Goal: Register for event/course

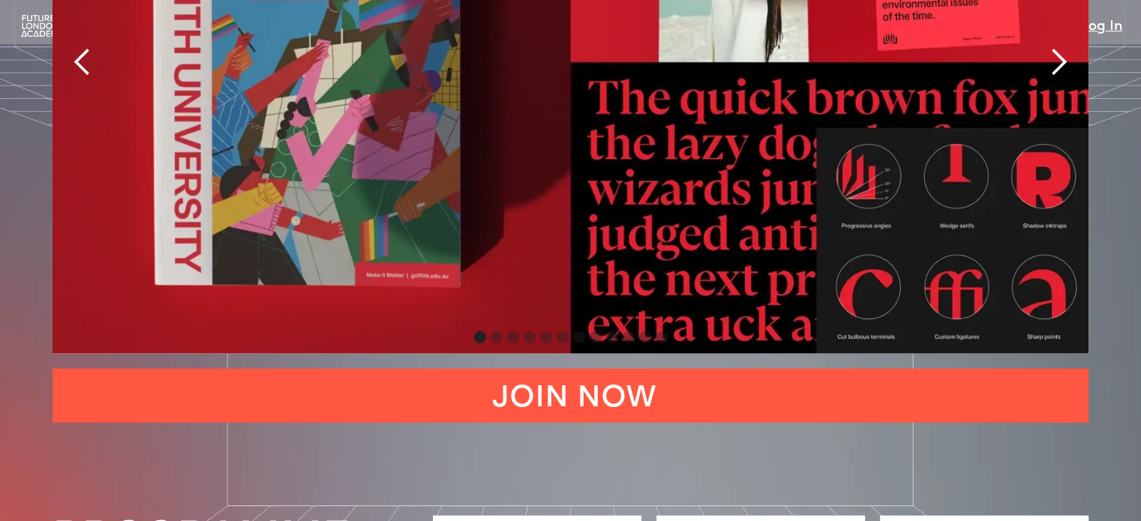
scroll to position [3458, 0]
drag, startPoint x: 34, startPoint y: 20, endPoint x: 301, endPoint y: 275, distance: 369.1
click at [301, 275] on img "1 of 12" at bounding box center [570, 63] width 1036 height 583
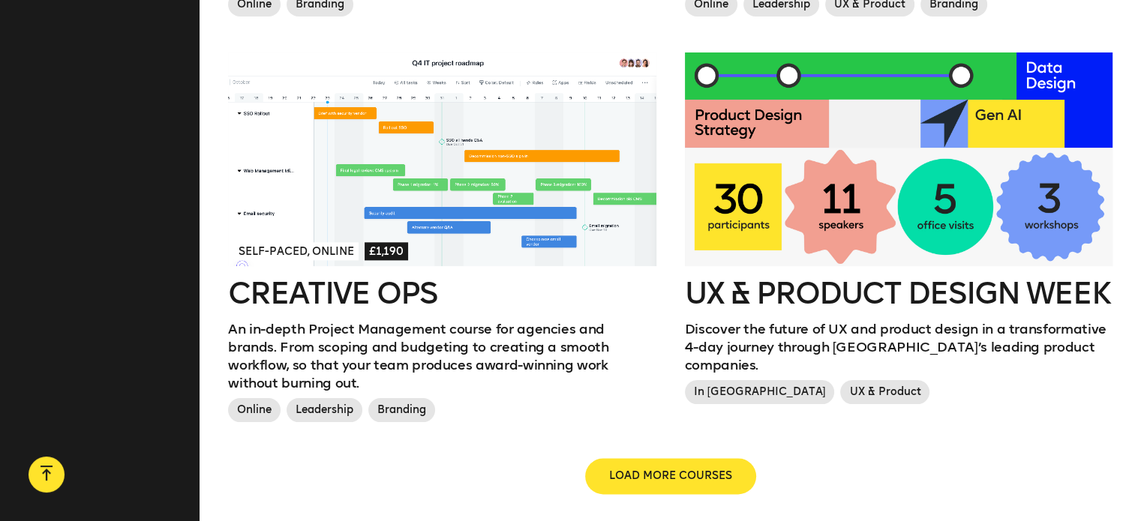
scroll to position [1652, 0]
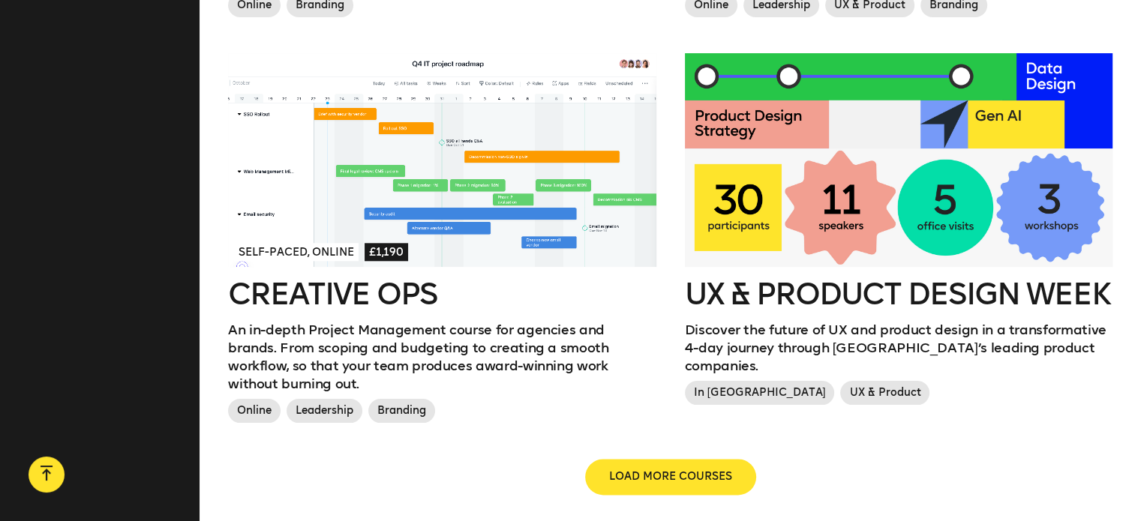
click at [780, 279] on h2 "UX & Product Design Week" at bounding box center [898, 294] width 427 height 30
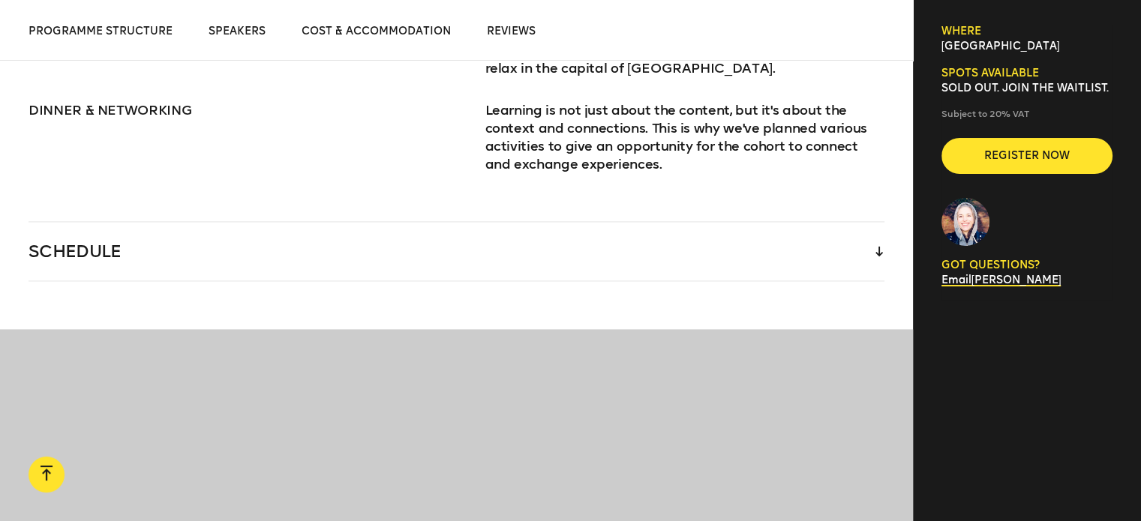
scroll to position [2216, 0]
click at [714, 229] on div "SCHEDULE" at bounding box center [456, 252] width 856 height 58
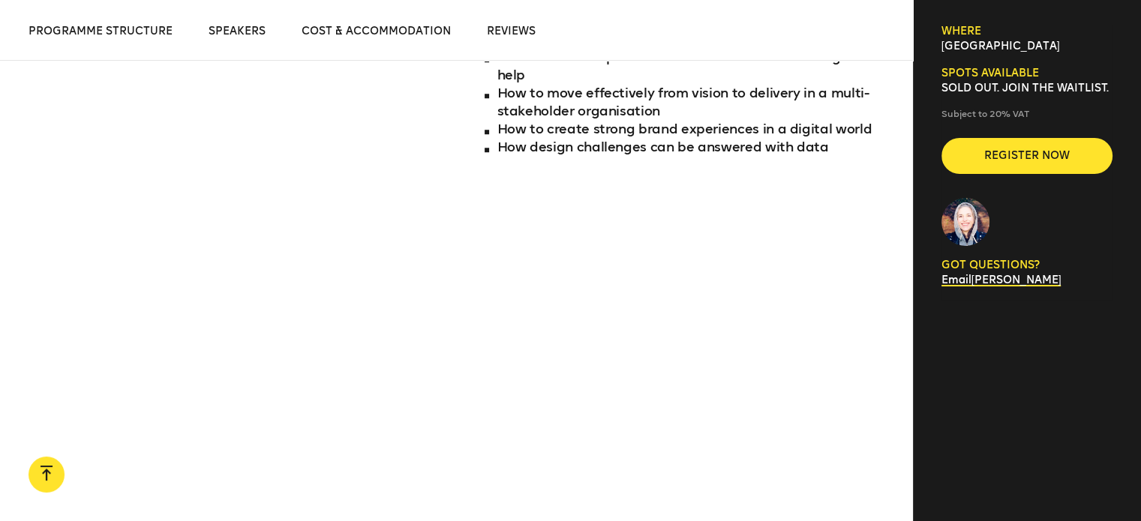
scroll to position [978, 0]
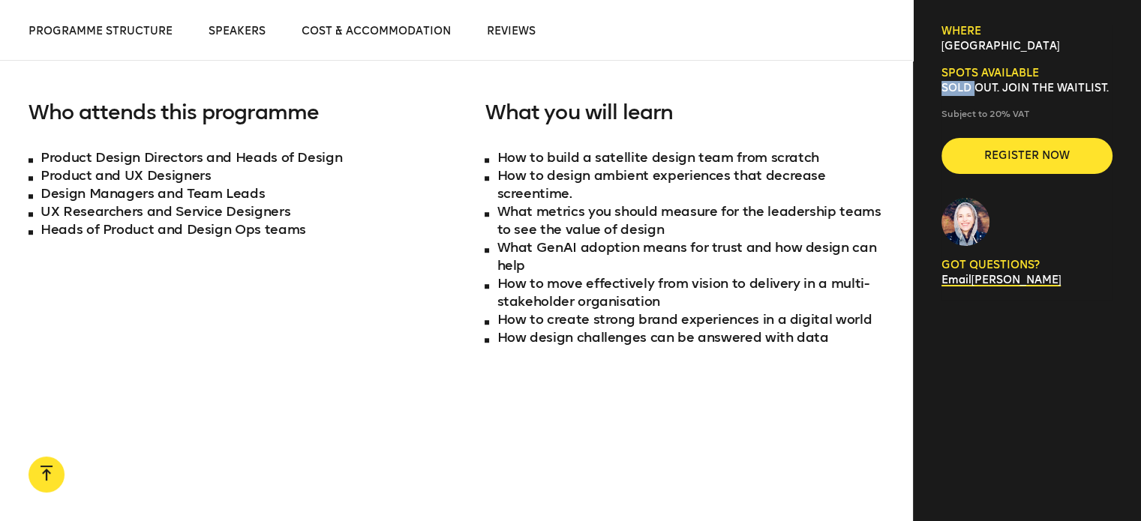
drag, startPoint x: 975, startPoint y: 88, endPoint x: 1045, endPoint y: 77, distance: 71.3
click at [1045, 77] on div "Spots available SOLD OUT. Join the waitlist." at bounding box center [1026, 81] width 171 height 30
click at [724, 184] on li "How to design ambient experiences that decrease screentime." at bounding box center [683, 184] width 399 height 36
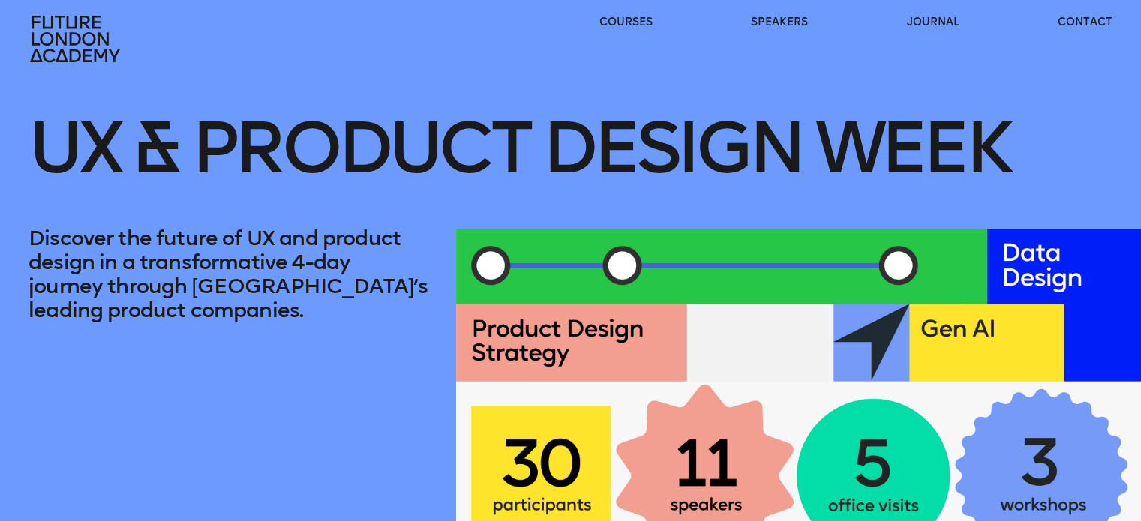
scroll to position [0, 0]
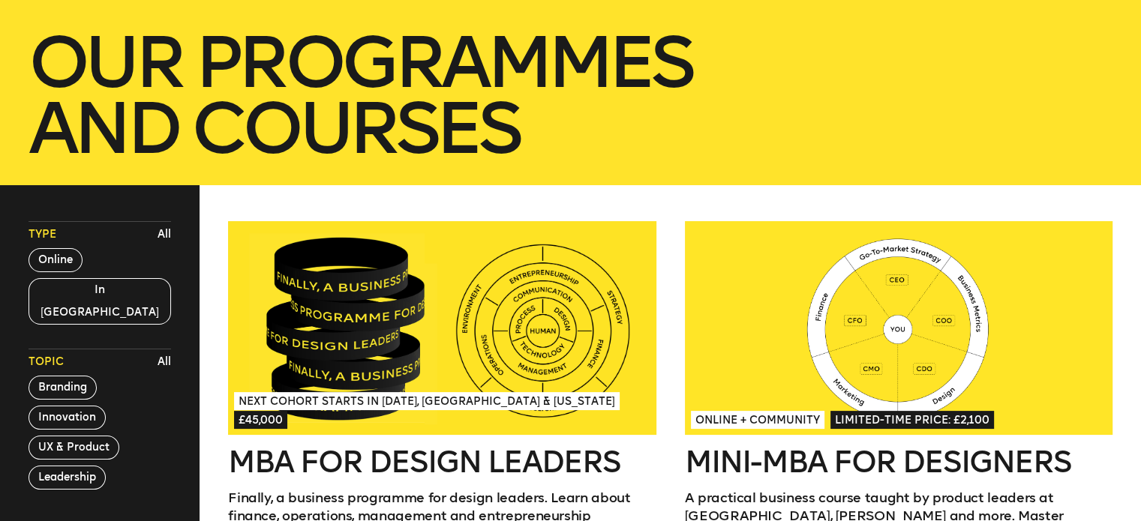
scroll to position [247, 0]
